Goal: Use online tool/utility: Utilize a website feature to perform a specific function

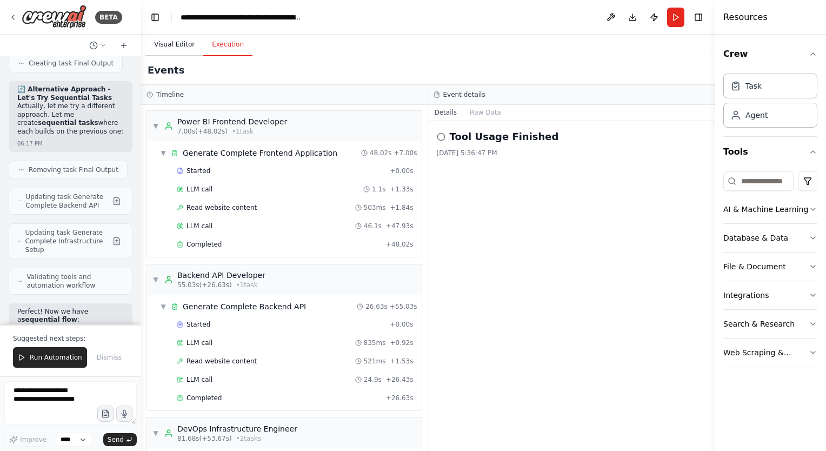
click at [170, 40] on button "Visual Editor" at bounding box center [174, 45] width 58 height 23
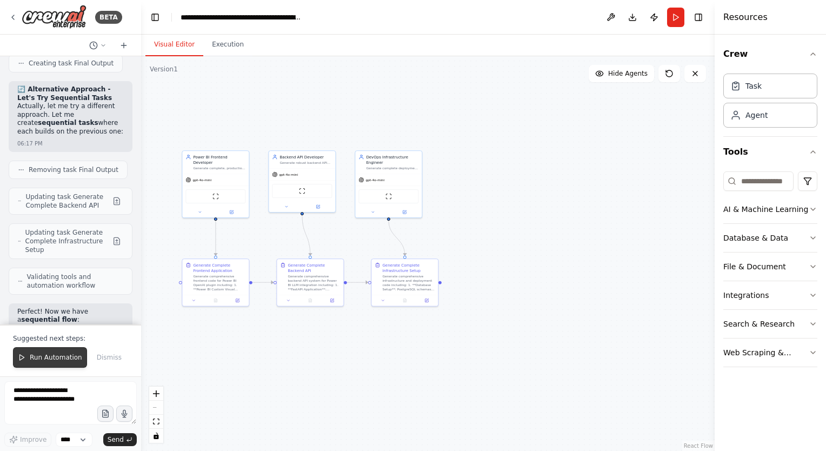
click at [52, 362] on span "Run Automation" at bounding box center [56, 357] width 52 height 9
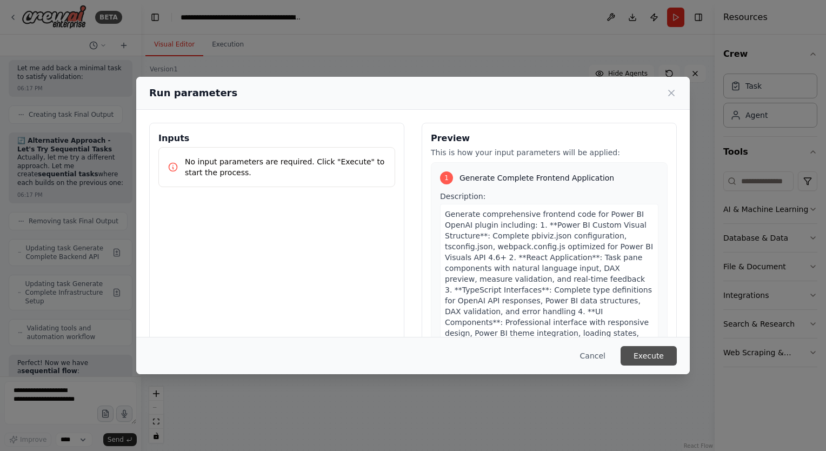
click at [659, 359] on button "Execute" at bounding box center [649, 355] width 56 height 19
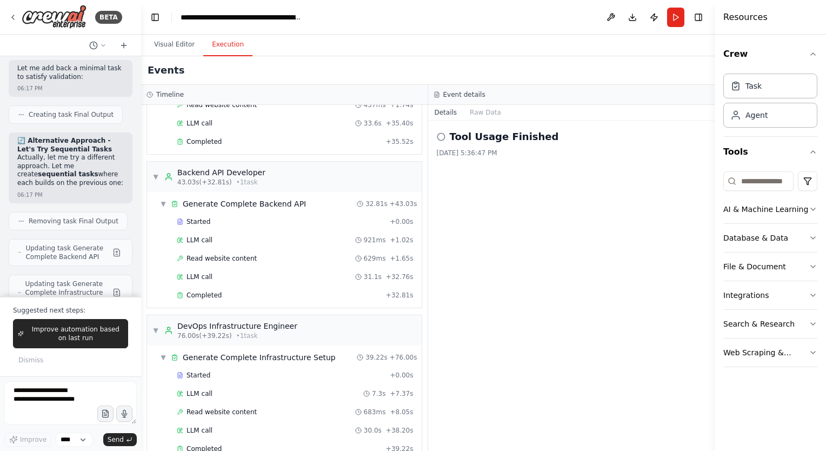
scroll to position [25576, 0]
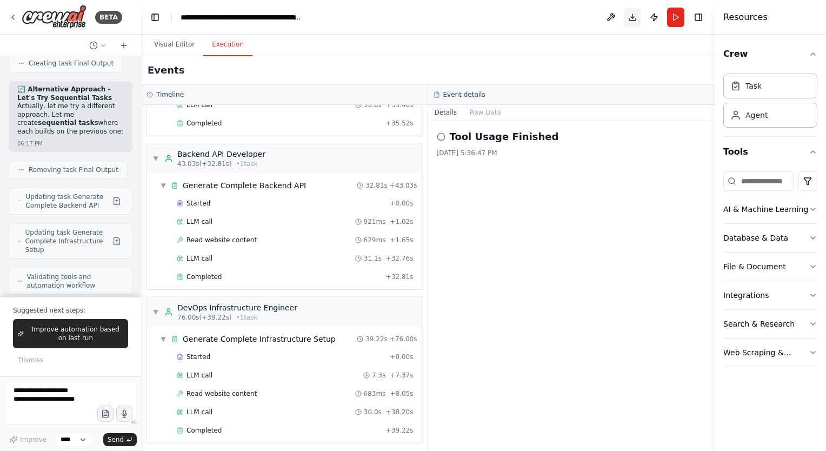
click at [636, 18] on button "Download" at bounding box center [632, 17] width 17 height 19
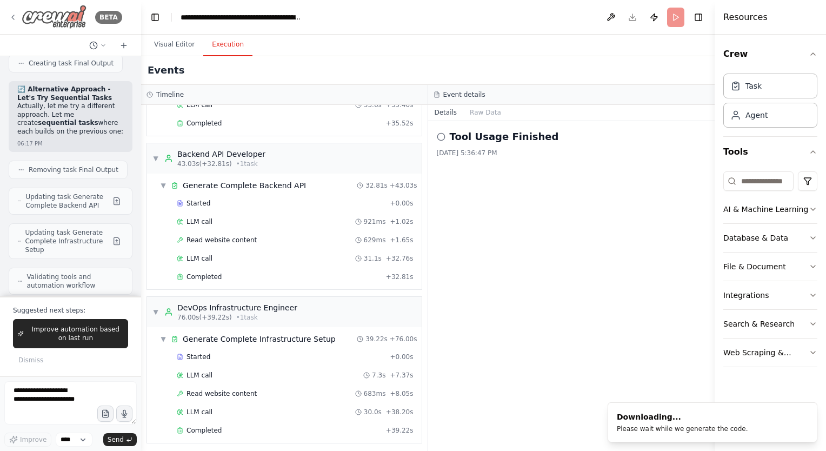
click at [17, 17] on div "BETA" at bounding box center [66, 17] width 114 height 24
